Goal: Obtain resource: Obtain resource

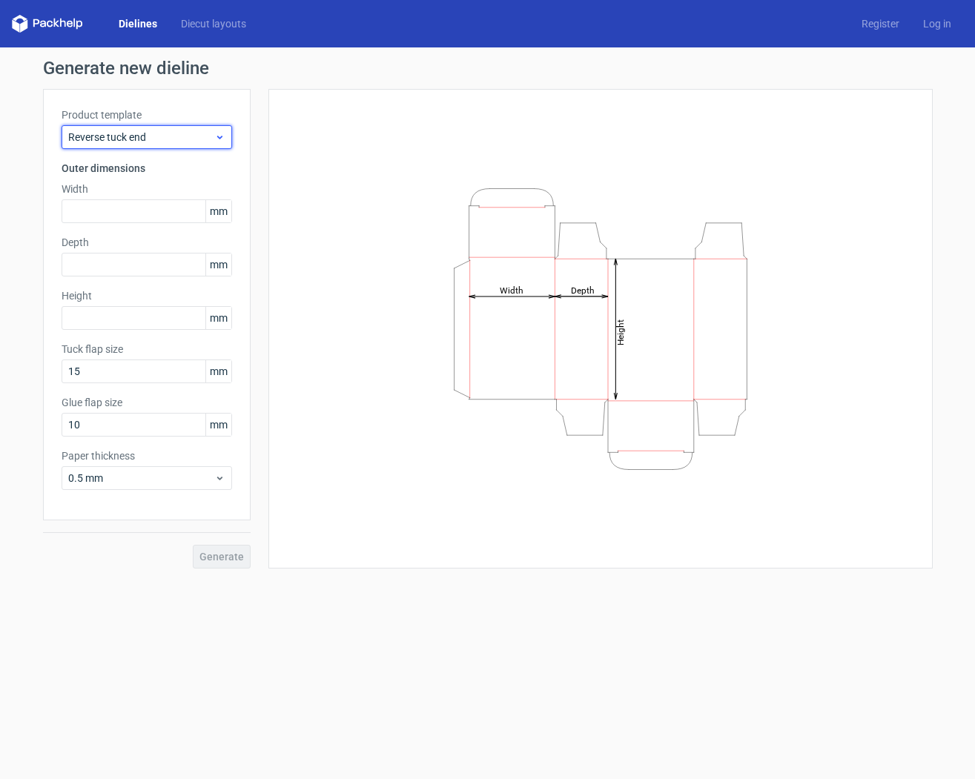
click at [212, 135] on span "Reverse tuck end" at bounding box center [141, 137] width 146 height 15
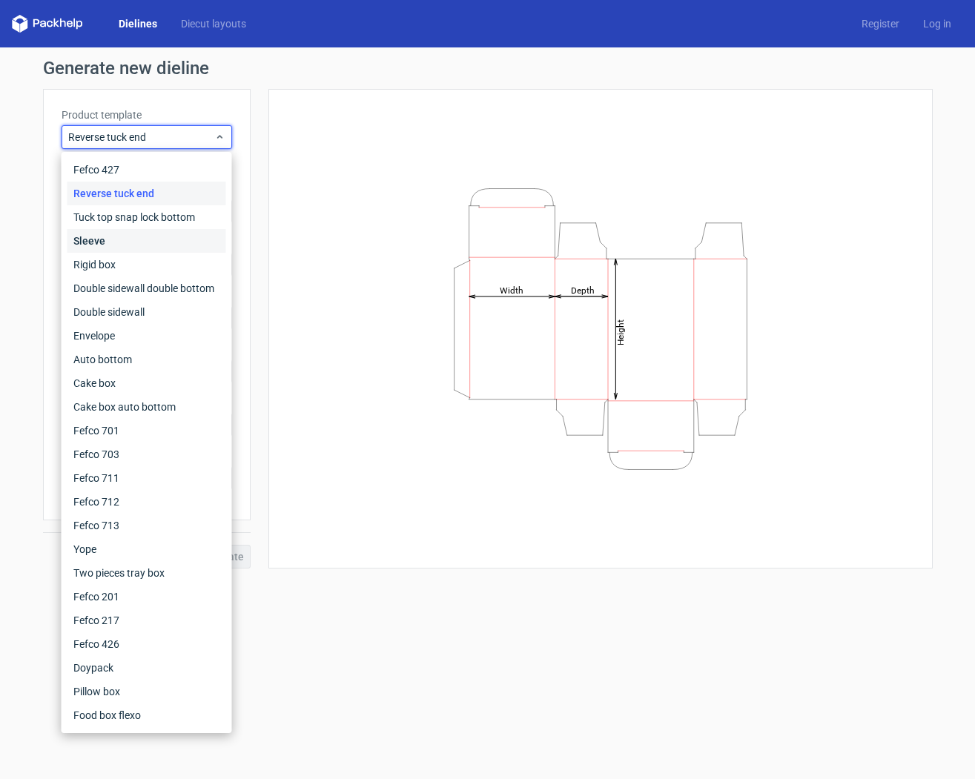
click at [162, 249] on div "Sleeve" at bounding box center [146, 241] width 159 height 24
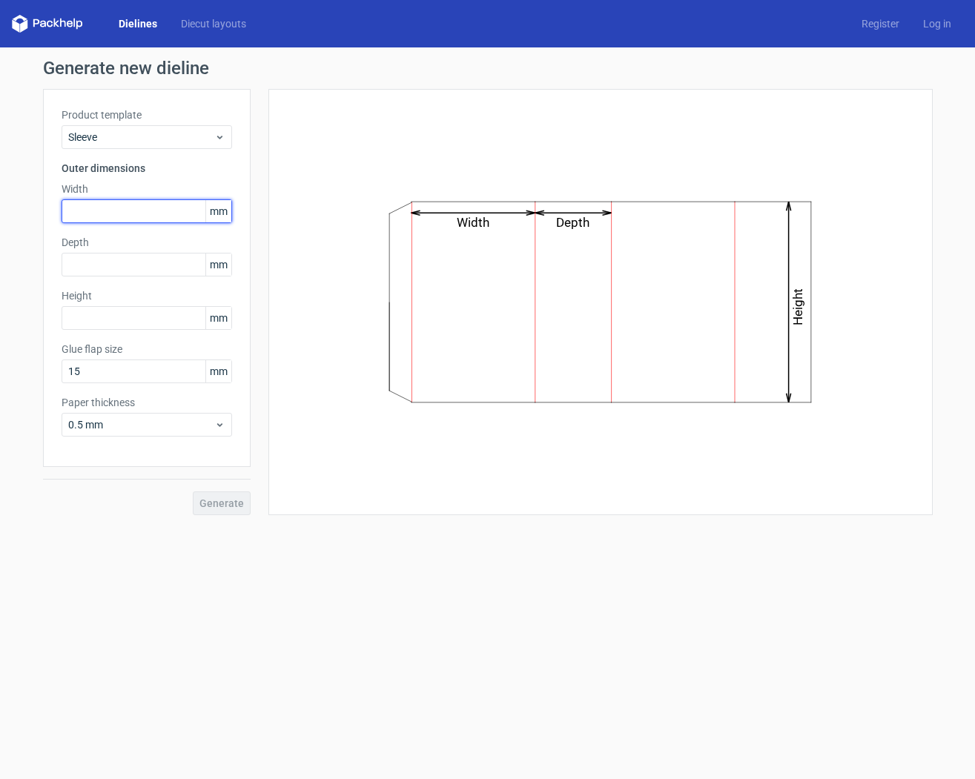
click at [168, 212] on input "text" at bounding box center [147, 211] width 171 height 24
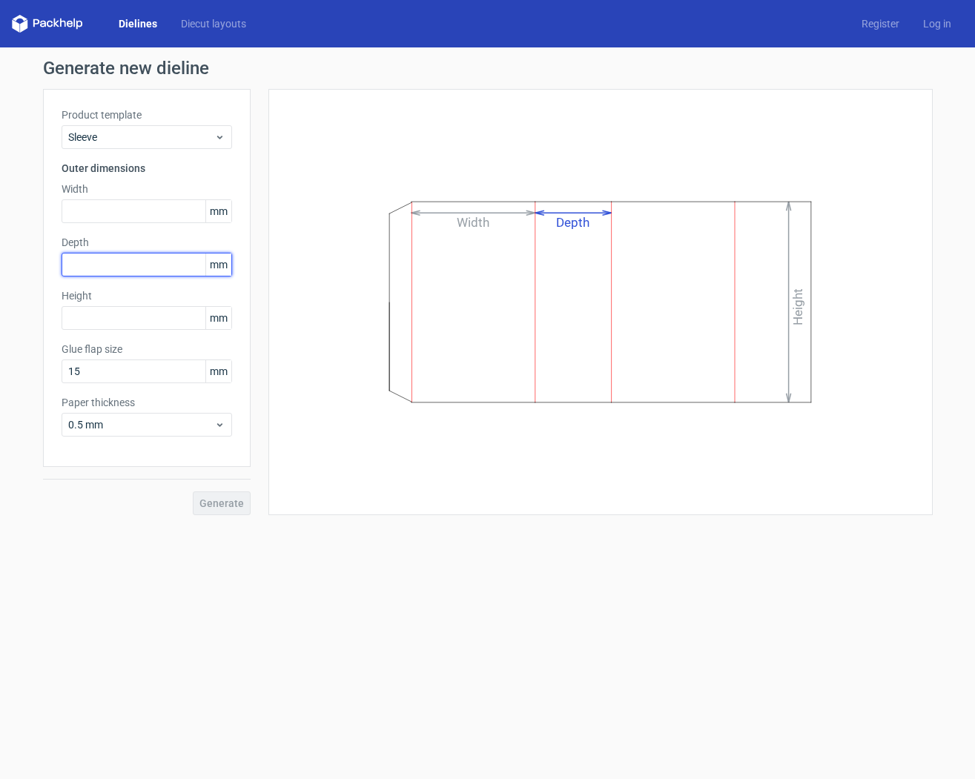
click at [142, 258] on input "text" at bounding box center [147, 265] width 171 height 24
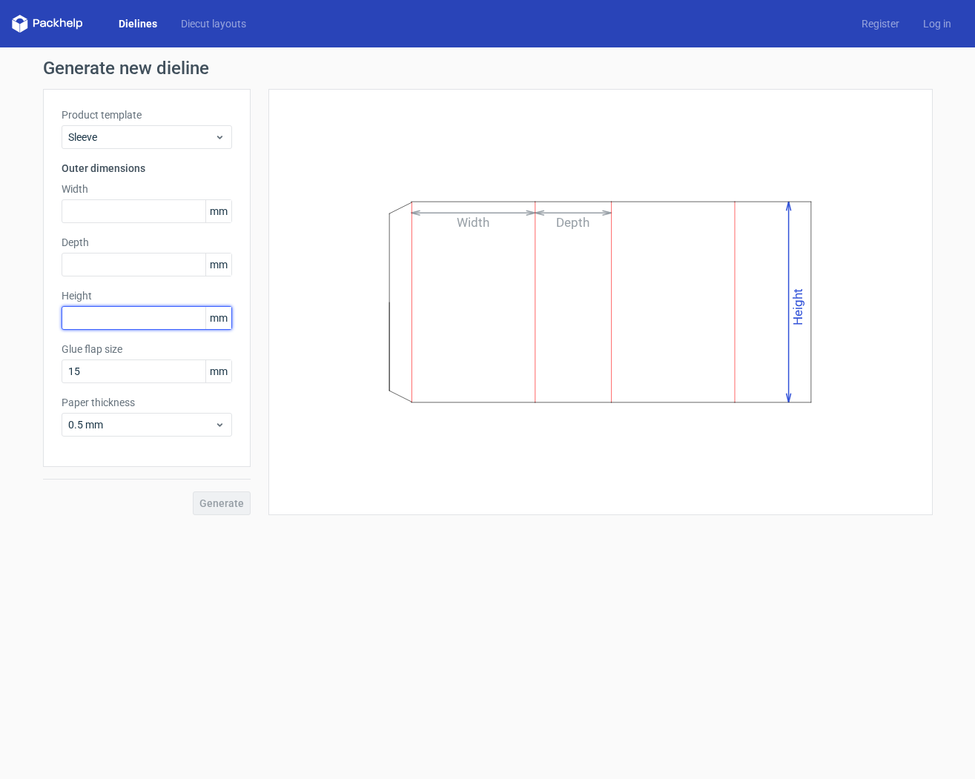
click at [128, 313] on input "text" at bounding box center [147, 318] width 171 height 24
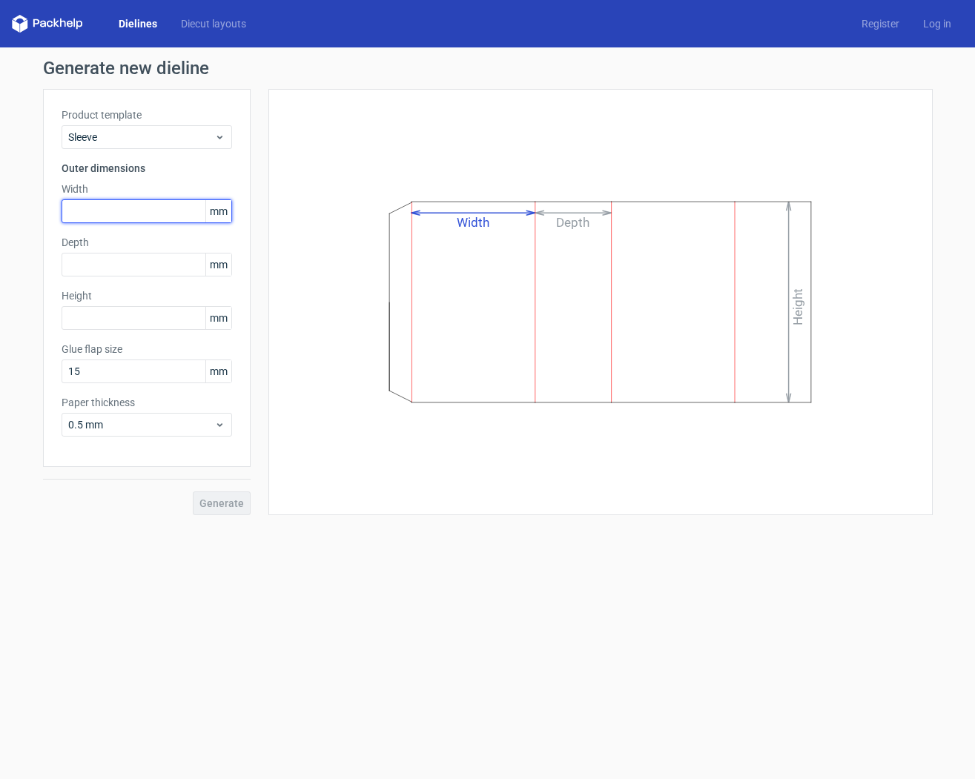
click at [130, 211] on input "text" at bounding box center [147, 211] width 171 height 24
type input "153"
click at [96, 267] on input "text" at bounding box center [147, 265] width 171 height 24
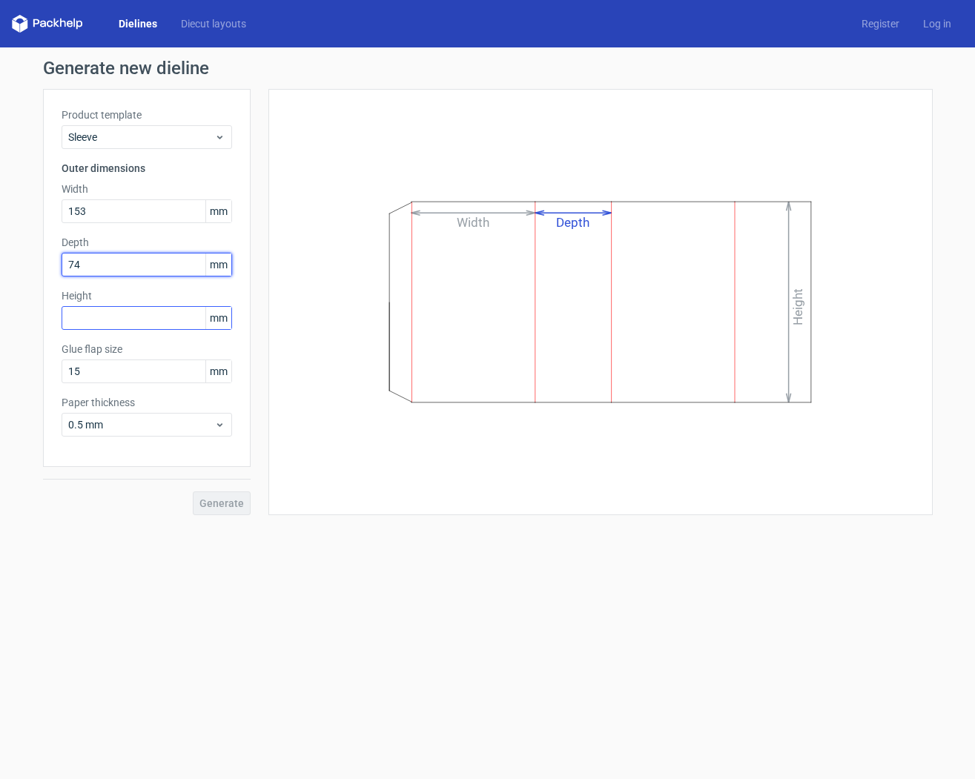
type input "74"
click at [89, 311] on input "text" at bounding box center [147, 318] width 171 height 24
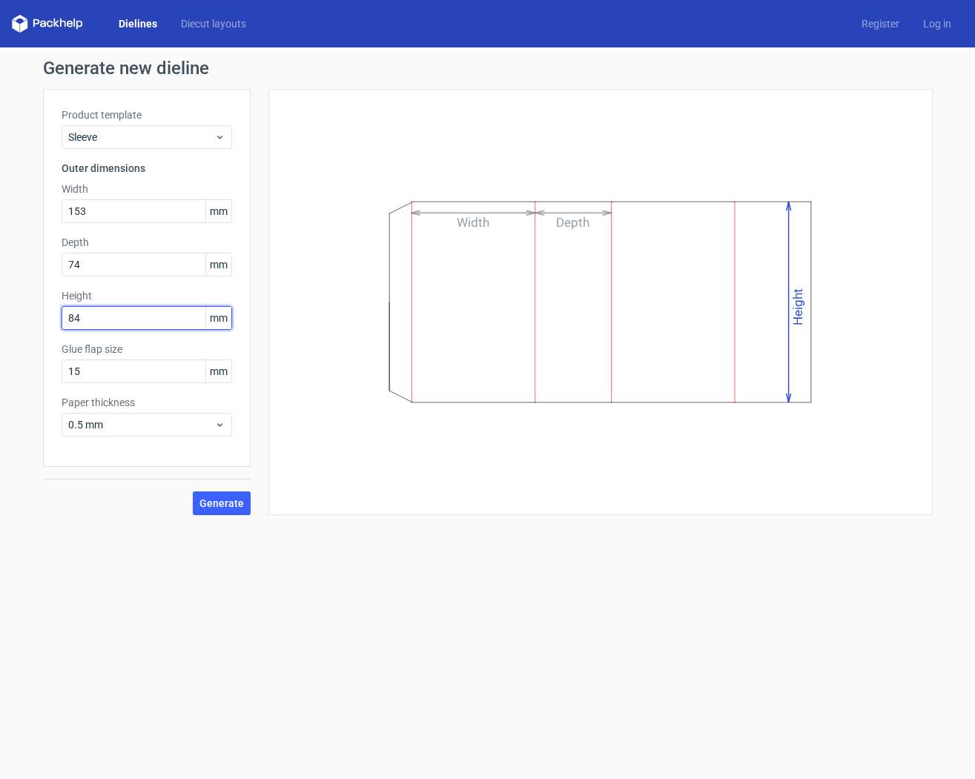
type input "84"
click at [274, 532] on form "Generate new dieline Product template Sleeve Outer dimensions Width 153 mm Dept…" at bounding box center [487, 413] width 975 height 732
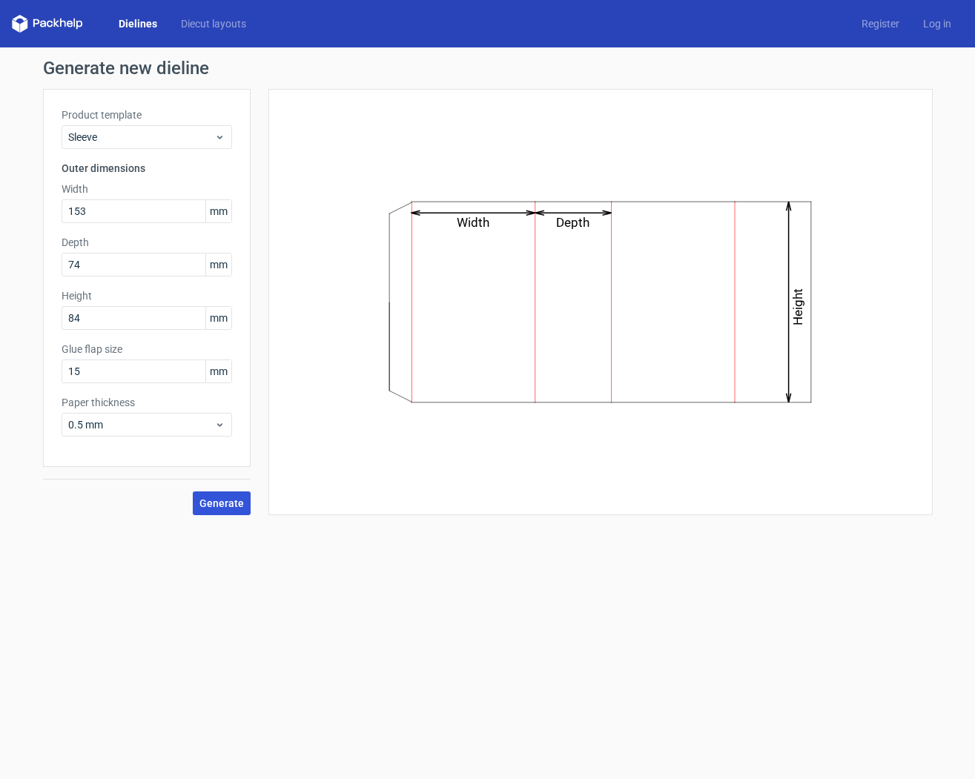
click at [210, 504] on span "Generate" at bounding box center [221, 503] width 44 height 10
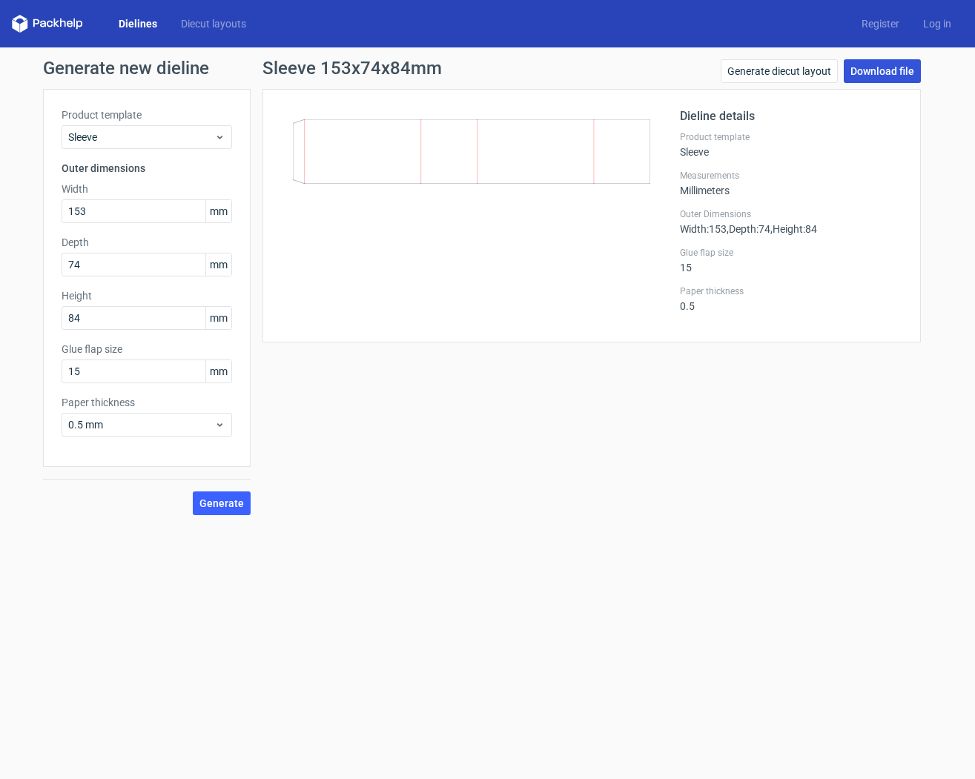
click at [874, 74] on link "Download file" at bounding box center [882, 71] width 77 height 24
click at [145, 210] on input "153" at bounding box center [147, 211] width 171 height 24
click at [459, 414] on div "Sleeve 153x74x84mm Generate diecut layout Download file Dieline details Product…" at bounding box center [592, 287] width 682 height 456
click at [893, 71] on link "Download file" at bounding box center [882, 71] width 77 height 24
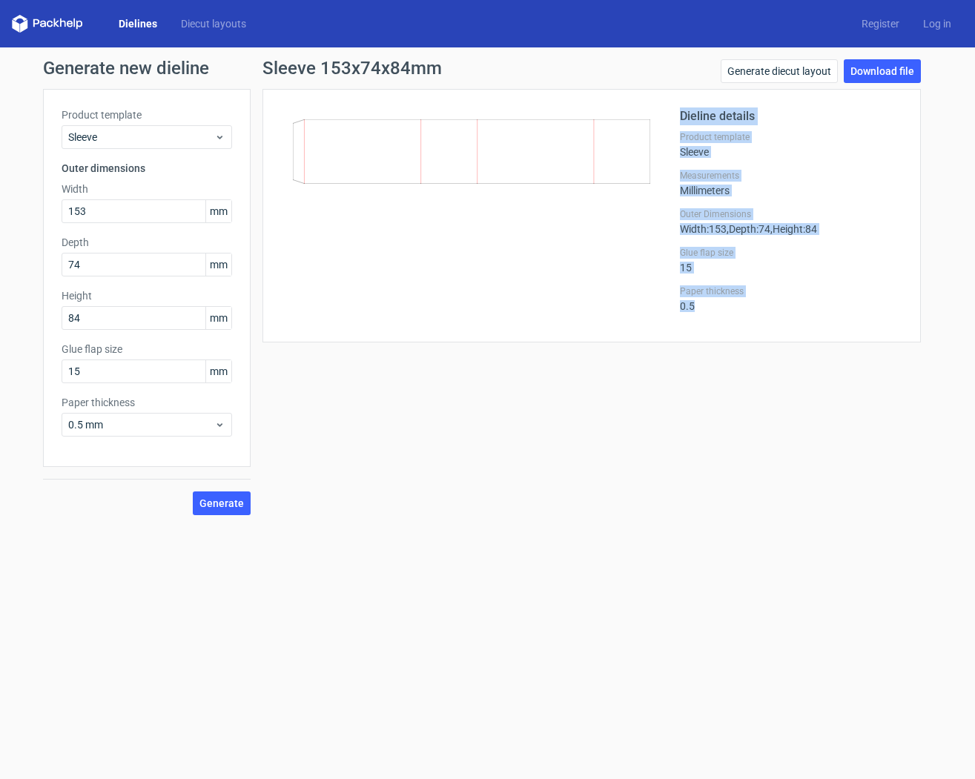
drag, startPoint x: 683, startPoint y: 477, endPoint x: 663, endPoint y: 434, distance: 46.8
click at [675, 509] on div "Sleeve 153x74x84mm Generate diecut layout Download file Dieline details Product…" at bounding box center [592, 287] width 682 height 456
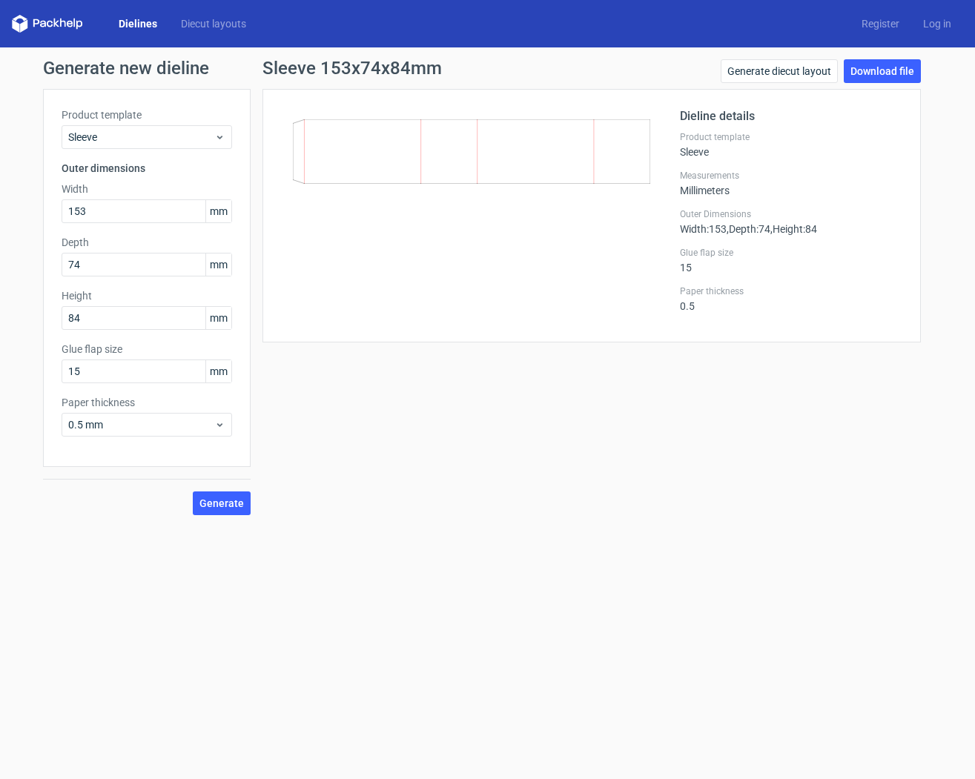
click at [482, 365] on div "Sleeve 153x74x84mm Generate diecut layout Download file Dieline details Product…" at bounding box center [592, 287] width 682 height 456
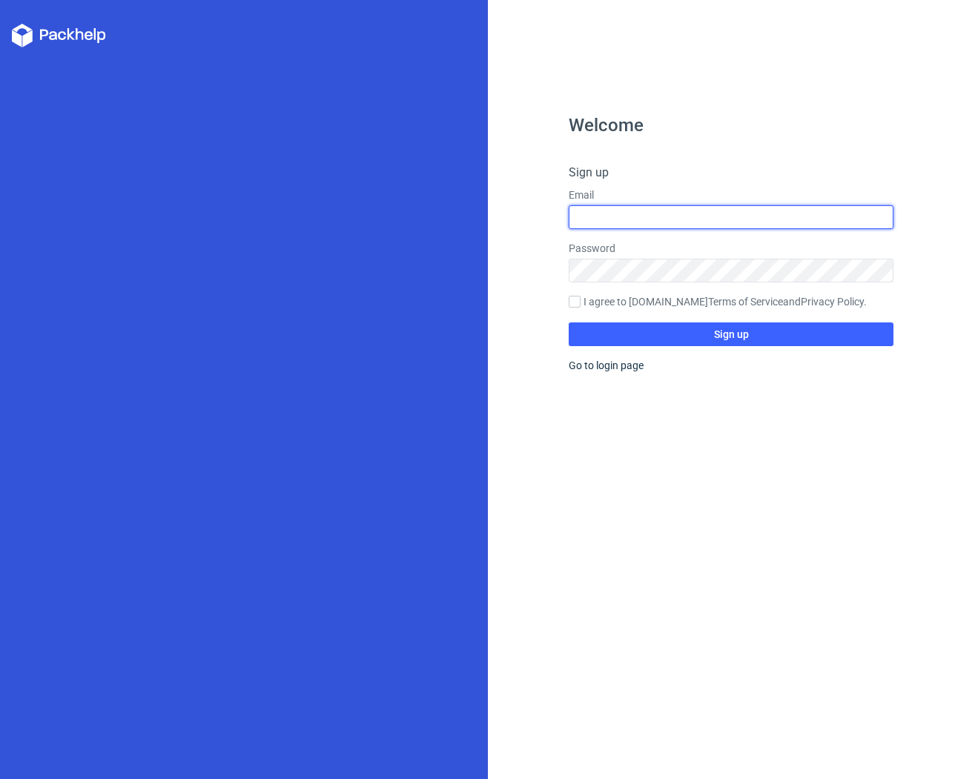
click at [646, 218] on input "text" at bounding box center [731, 217] width 325 height 24
type input "[EMAIL_ADDRESS][DOMAIN_NAME]"
click at [575, 297] on input "I agree to [DOMAIN_NAME] Terms of Service and Privacy Policy ." at bounding box center [575, 302] width 12 height 12
checkbox input "true"
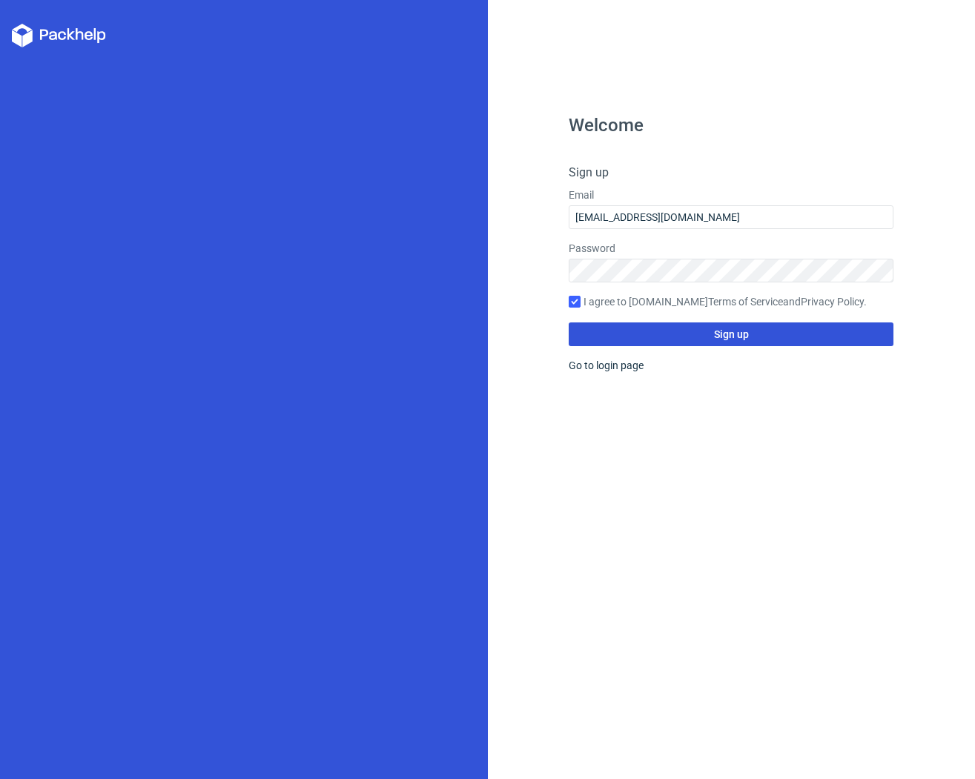
click at [696, 337] on button "Sign up" at bounding box center [731, 334] width 325 height 24
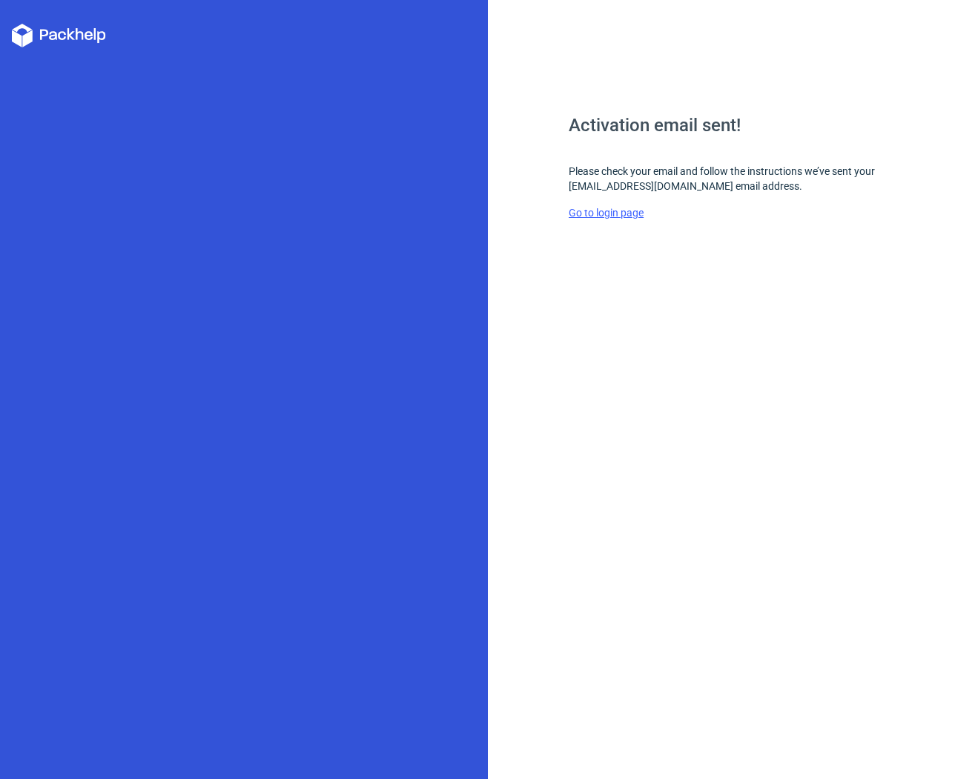
click at [625, 215] on link "Go to login page" at bounding box center [606, 213] width 75 height 12
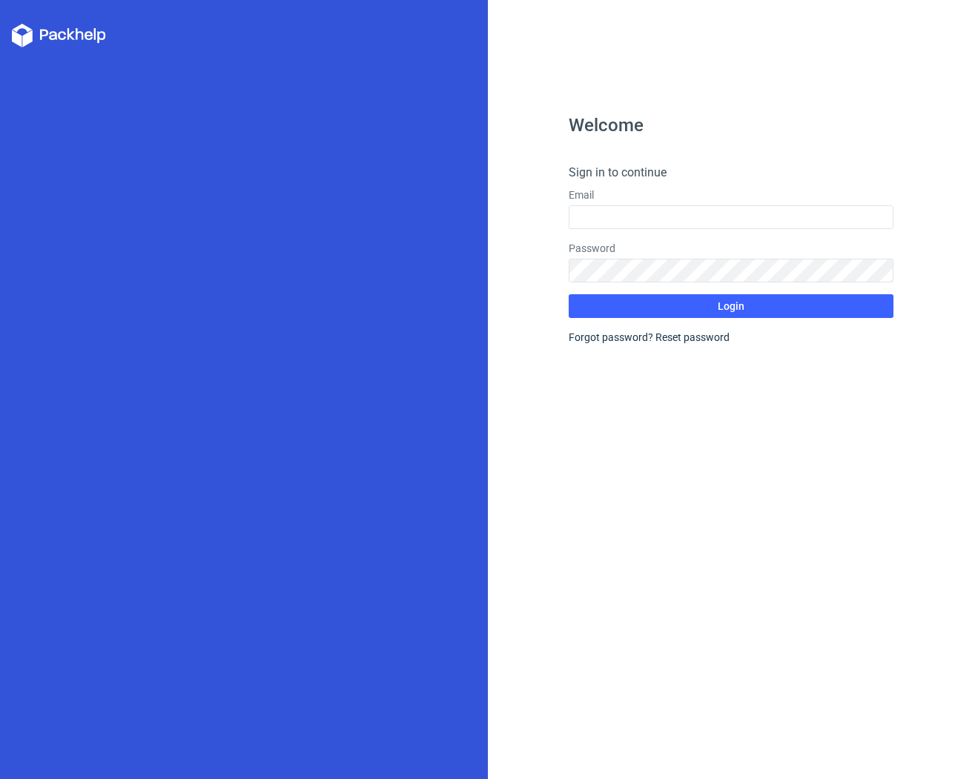
type input "[EMAIL_ADDRESS][DOMAIN_NAME]"
click at [625, 215] on input "[EMAIL_ADDRESS][DOMAIN_NAME]" at bounding box center [731, 217] width 325 height 24
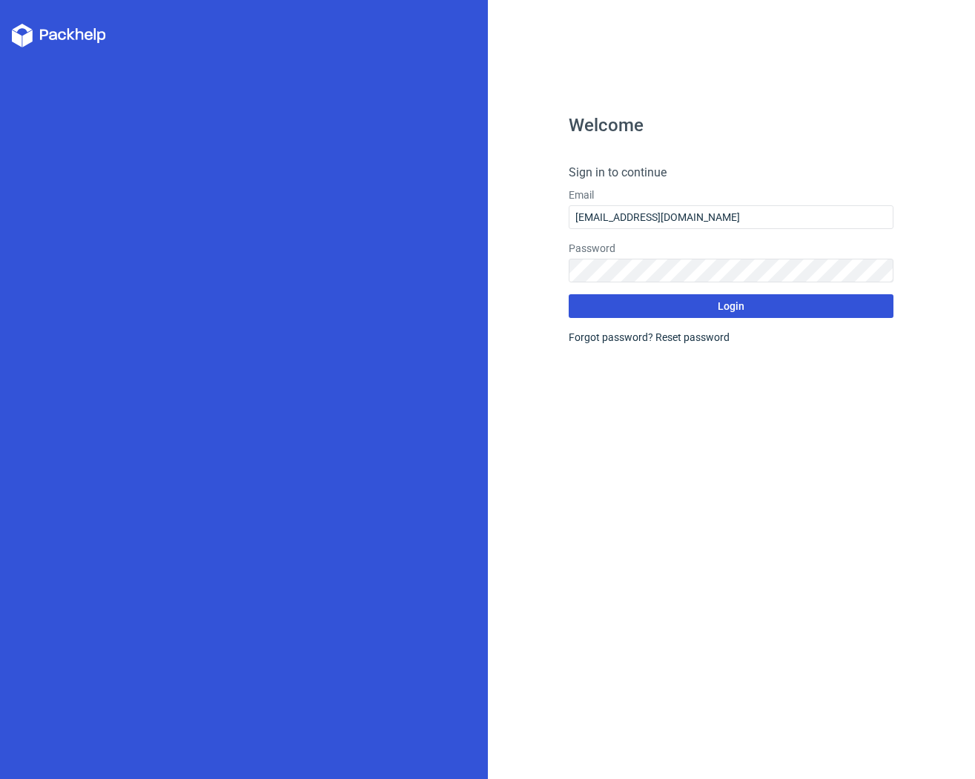
click at [660, 304] on button "Login" at bounding box center [731, 306] width 325 height 24
click at [623, 305] on button "Login" at bounding box center [731, 306] width 325 height 24
drag, startPoint x: 110, startPoint y: 37, endPoint x: 59, endPoint y: 29, distance: 51.8
click at [76, 33] on div at bounding box center [244, 389] width 488 height 779
click at [698, 308] on button "Login" at bounding box center [731, 306] width 325 height 24
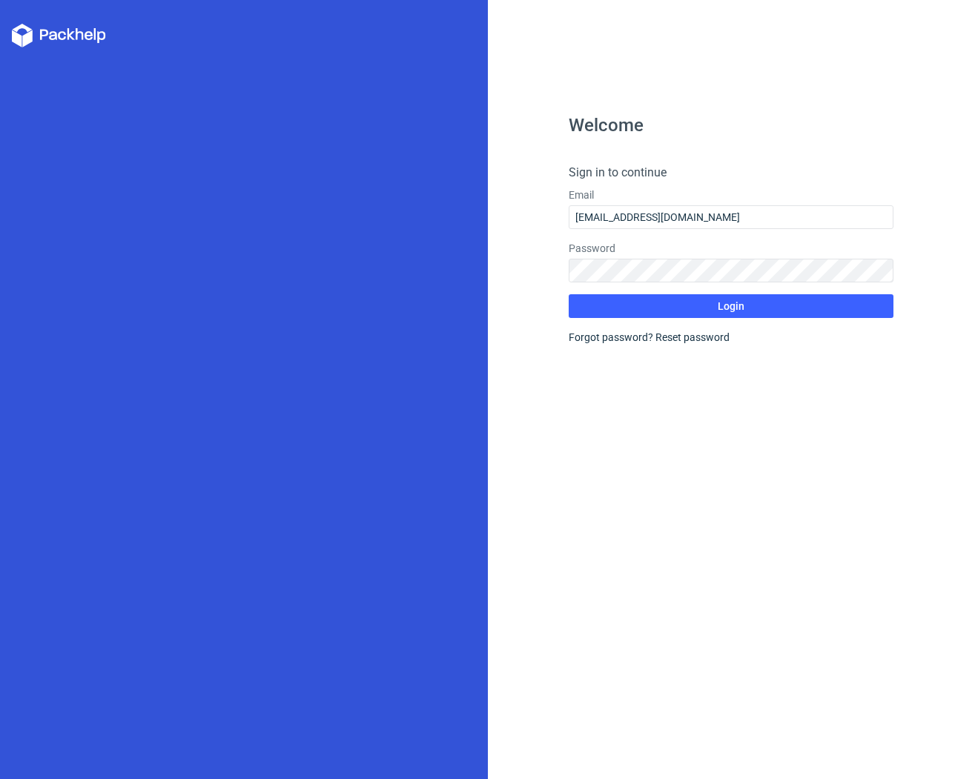
click at [63, 37] on icon at bounding box center [59, 36] width 94 height 24
click at [70, 34] on polygon at bounding box center [71, 34] width 8 height 12
click at [19, 38] on polygon at bounding box center [17, 38] width 10 height 17
click at [14, 36] on polygon at bounding box center [17, 38] width 10 height 17
click at [799, 143] on div "Welcome Sign in to continue Email [EMAIL_ADDRESS][DOMAIN_NAME] Password Login F…" at bounding box center [731, 447] width 325 height 663
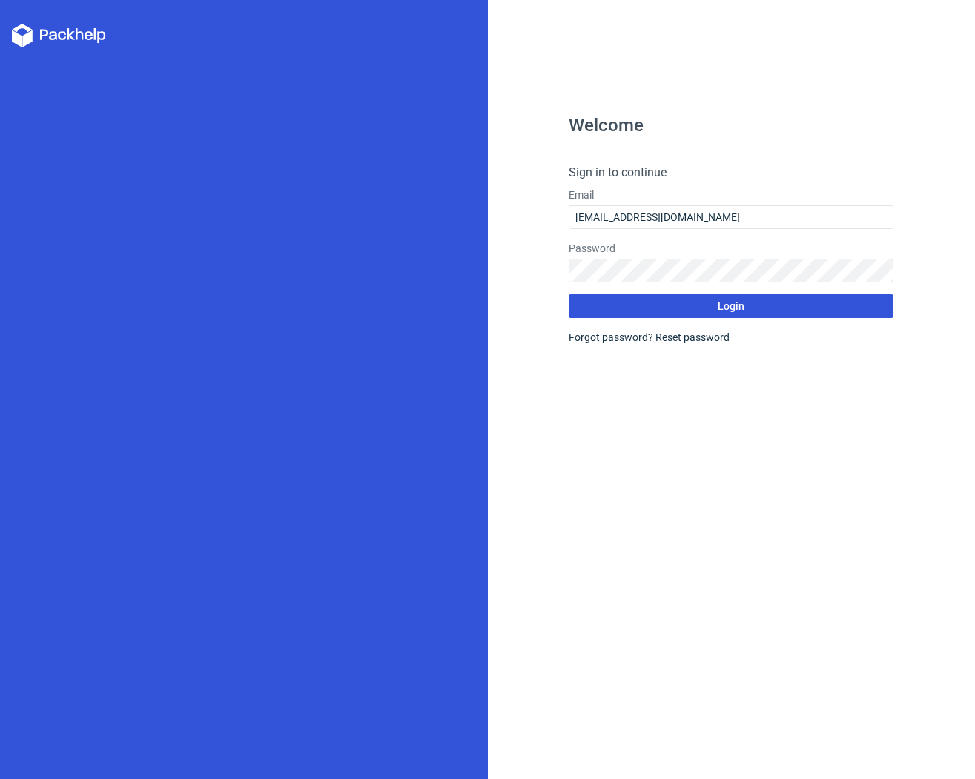
click at [679, 310] on button "Login" at bounding box center [731, 306] width 325 height 24
